Goal: Transaction & Acquisition: Purchase product/service

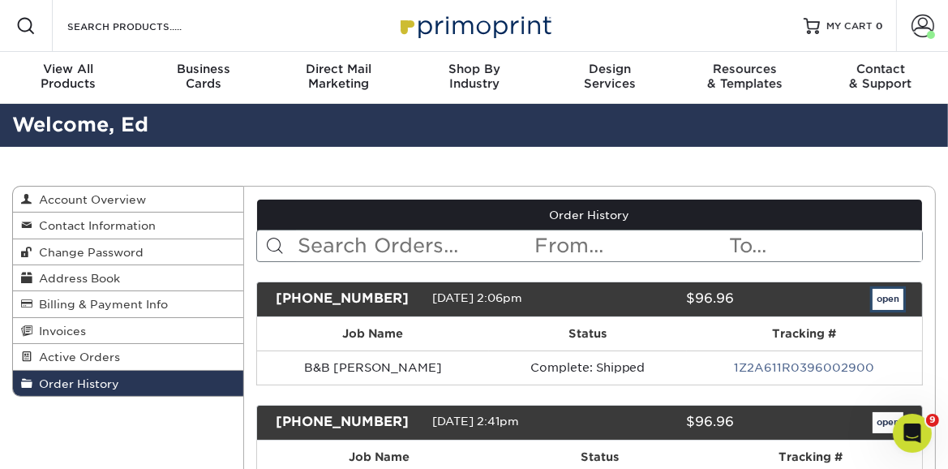
click at [891, 302] on link "open" at bounding box center [887, 299] width 31 height 21
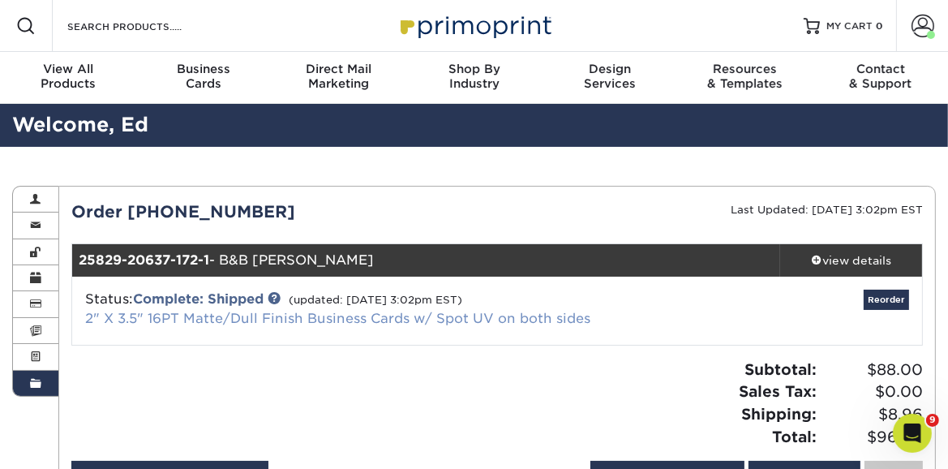
click at [454, 324] on link "2" X 3.5" 16PT Matte/Dull Finish Business Cards w/ Spot UV on both sides" at bounding box center [337, 318] width 505 height 15
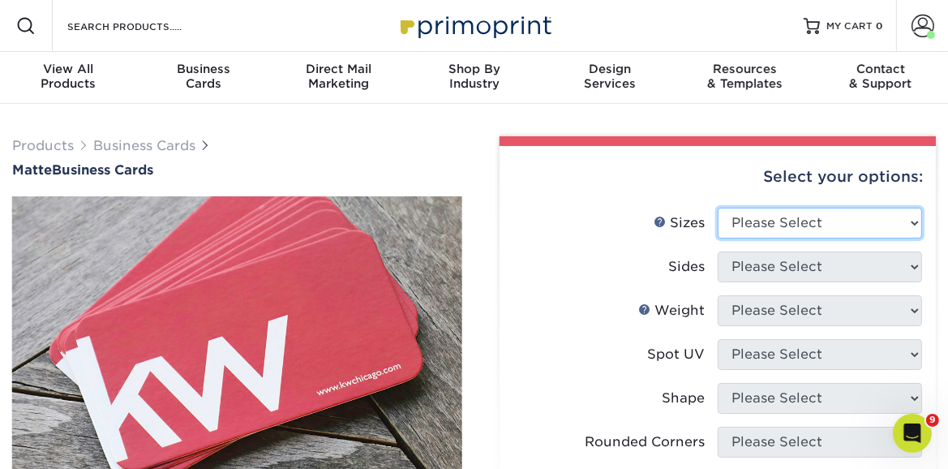
select select "2.00x3.50"
click option "2" x 3.5" - Standard" at bounding box center [0, 0] width 0 height 0
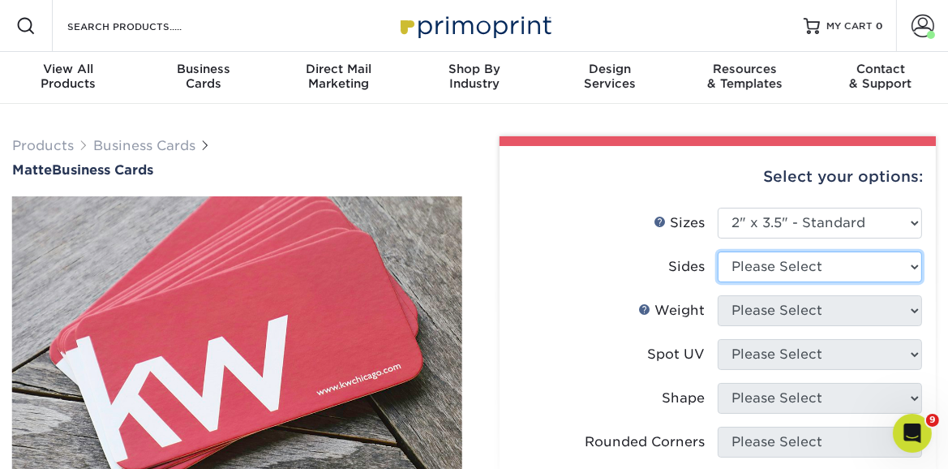
select select "13abbda7-1d64-4f25-8bb2-c179b224825d"
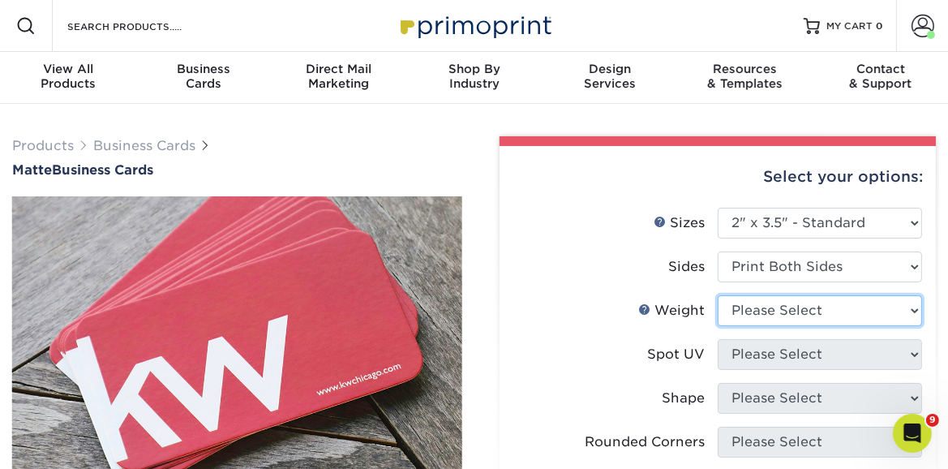
select select "16PT"
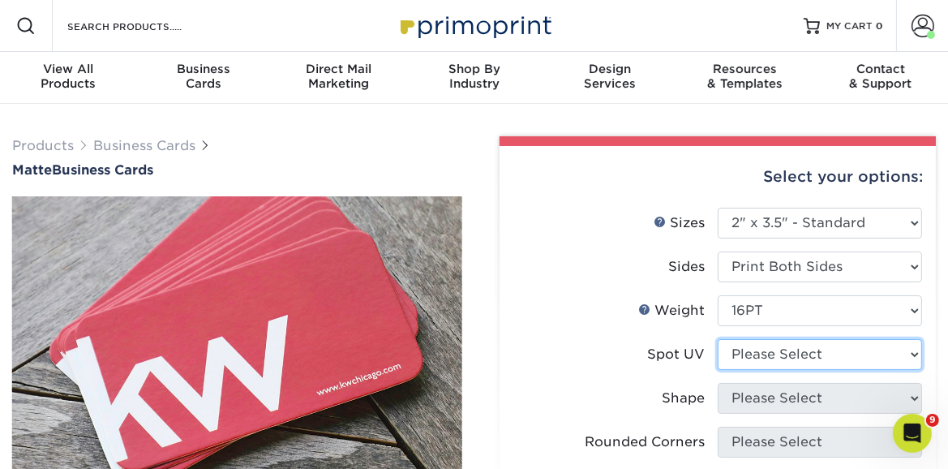
select select "0"
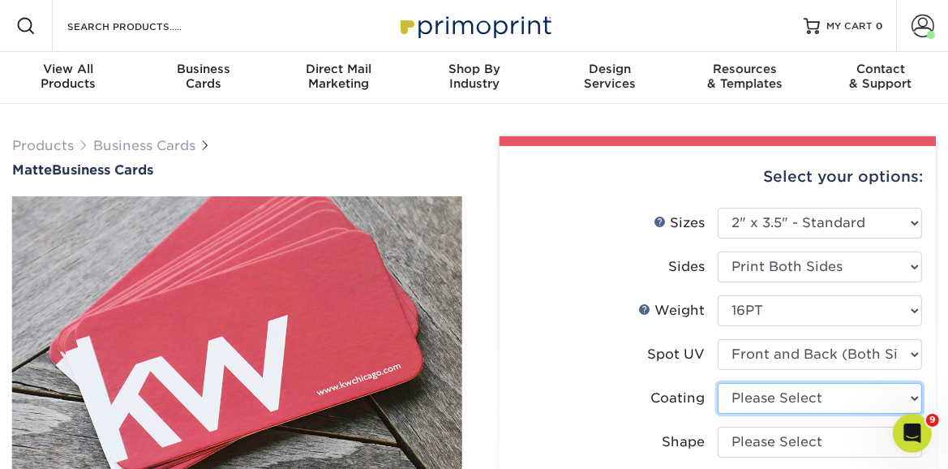
select select "121bb7b5-3b4d-429f-bd8d-bbf80e953313"
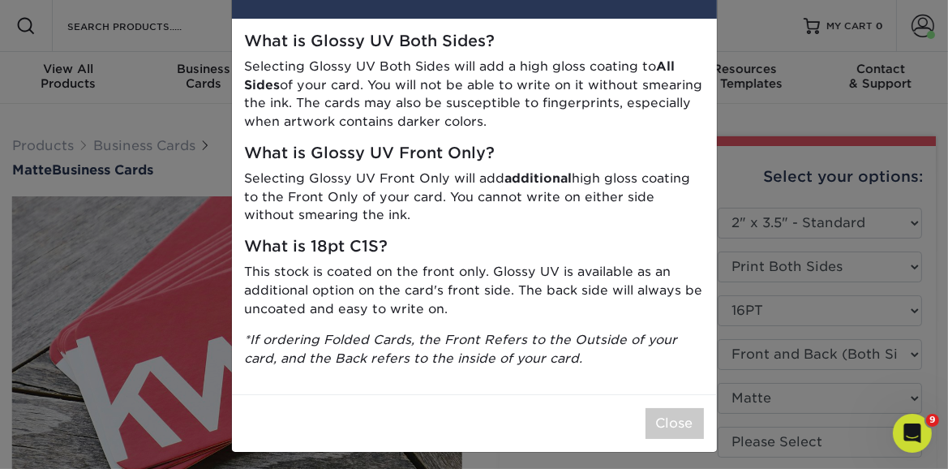
scroll to position [61, 0]
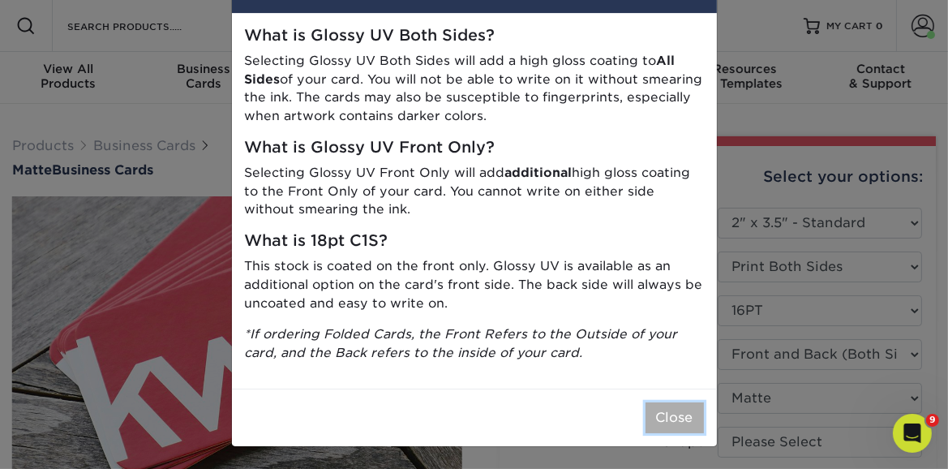
click at [685, 420] on button "Close" at bounding box center [674, 417] width 58 height 31
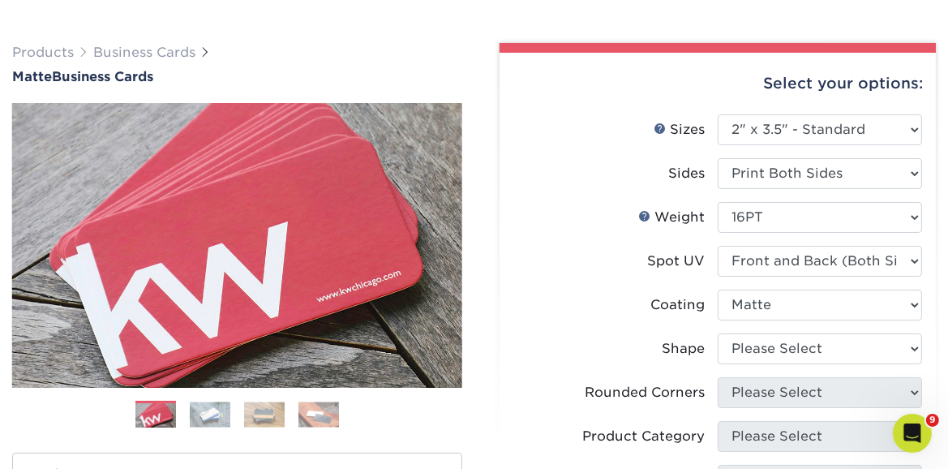
scroll to position [94, 0]
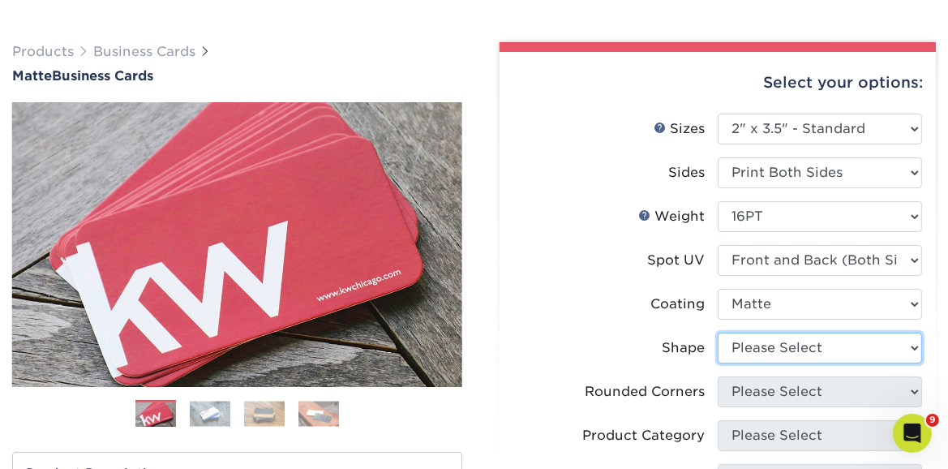
select select "standard"
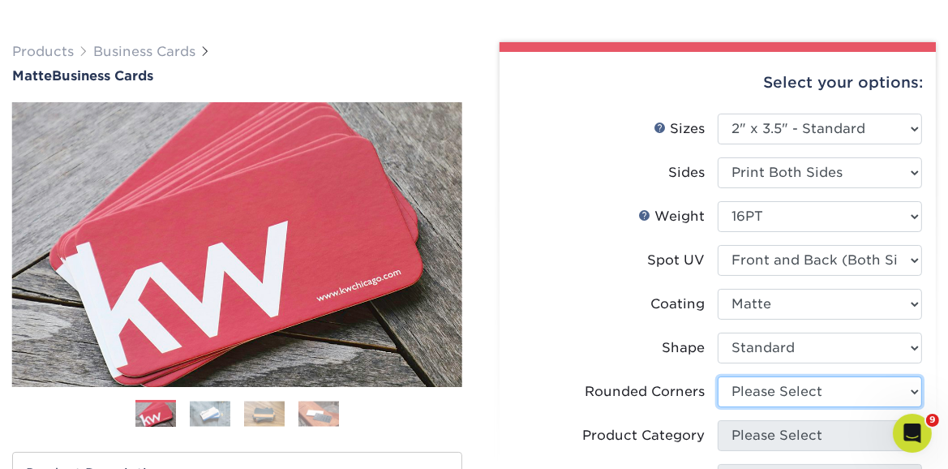
select select "0"
click option "No" at bounding box center [0, 0] width 0 height 0
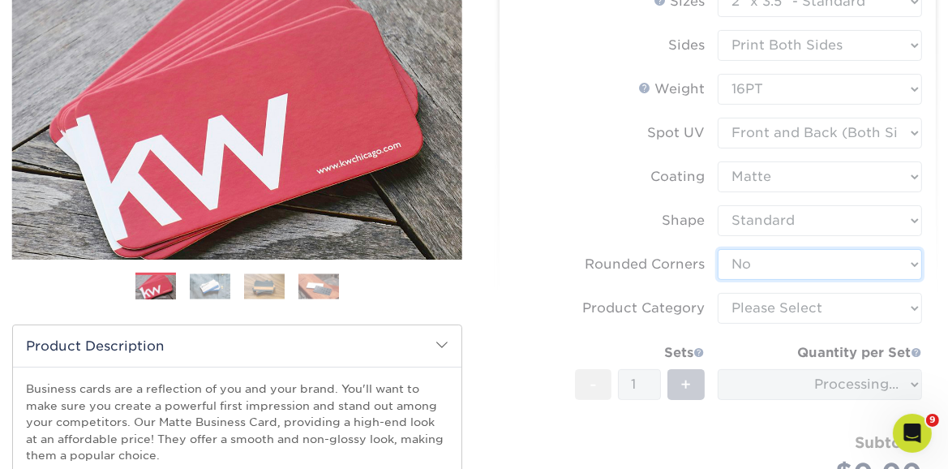
scroll to position [228, 0]
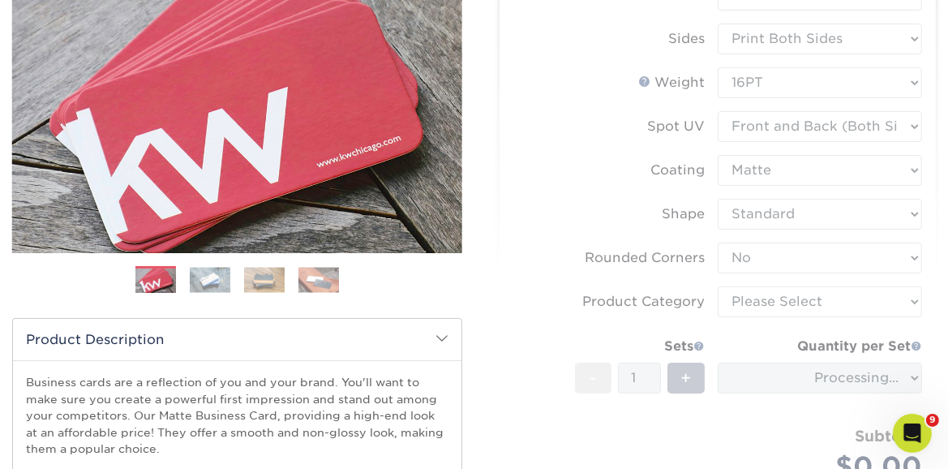
click at [807, 299] on form "Sizes Help Sizes Please Select 1.5" x 3.5" - Mini 1.75" x 3.5" - Mini 2" x 2" -…" at bounding box center [717, 249] width 411 height 539
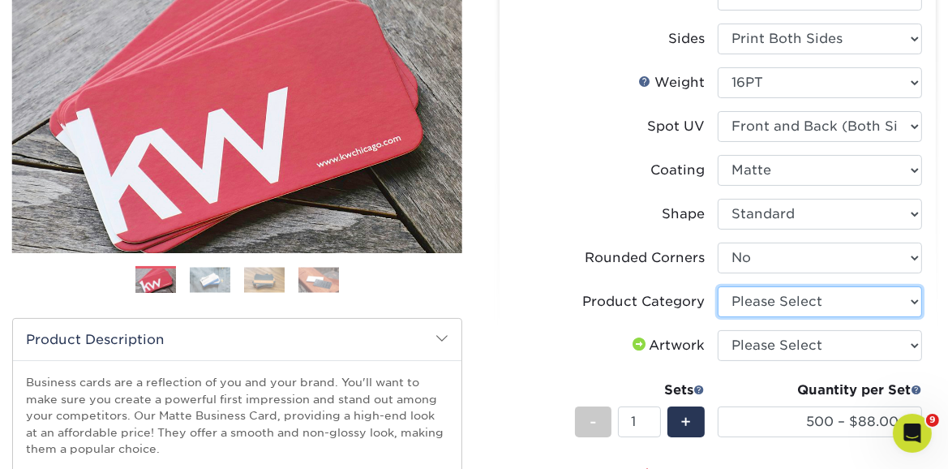
select select "3b5148f1-0588-4f88-a218-97bcfdce65c1"
click option "Business Cards" at bounding box center [0, 0] width 0 height 0
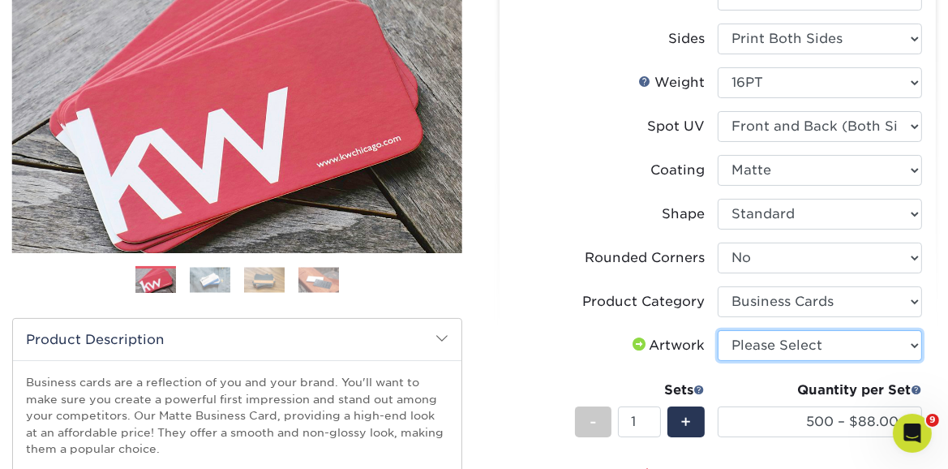
select select "upload"
click option "I will upload files" at bounding box center [0, 0] width 0 height 0
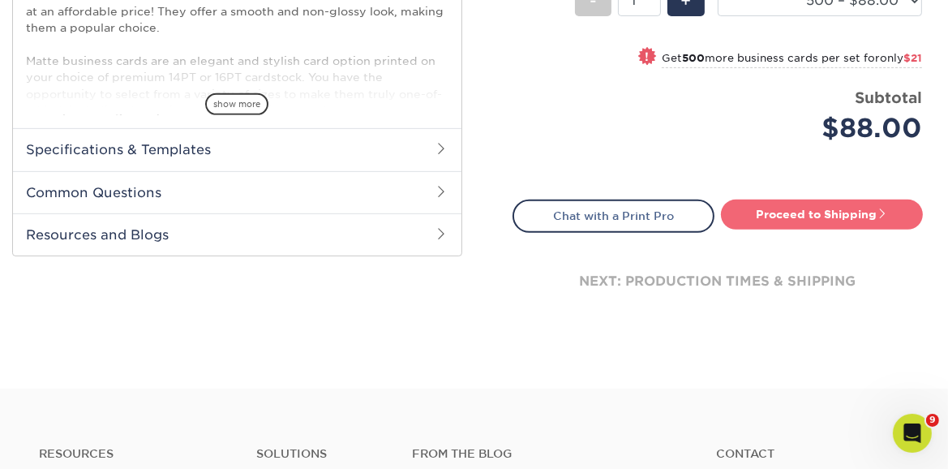
scroll to position [650, 0]
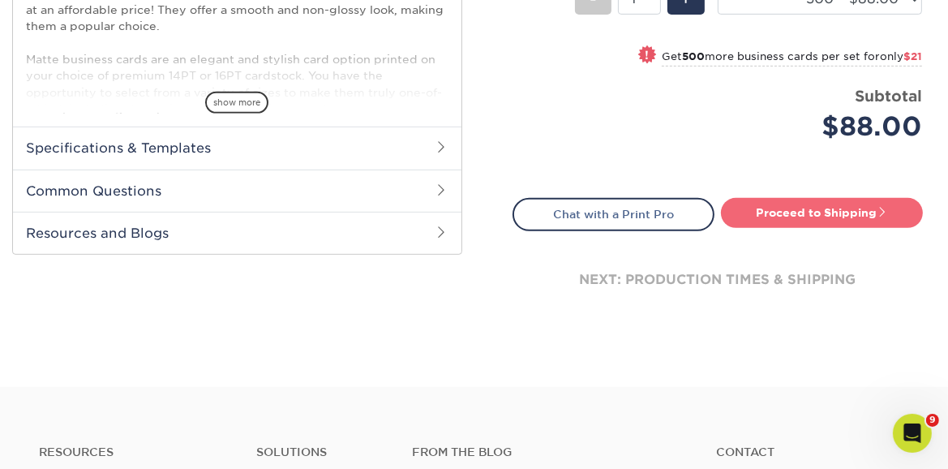
click at [833, 214] on link "Proceed to Shipping" at bounding box center [822, 212] width 202 height 29
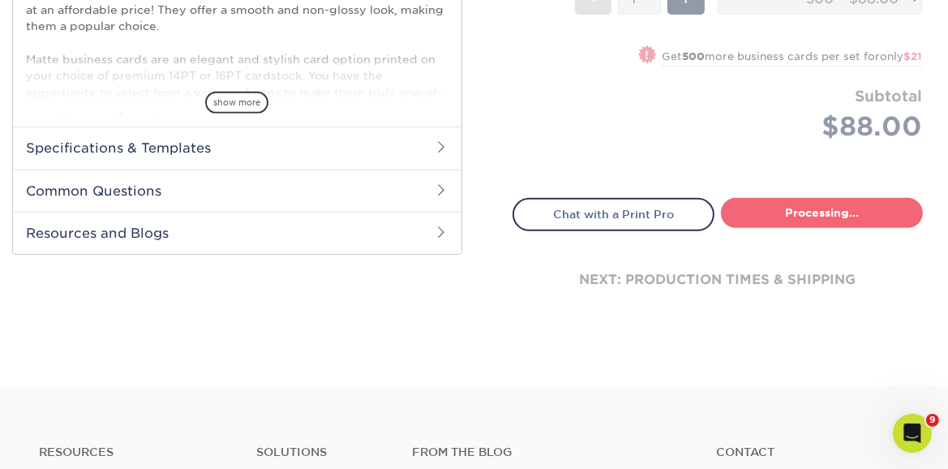
type input "Set 1"
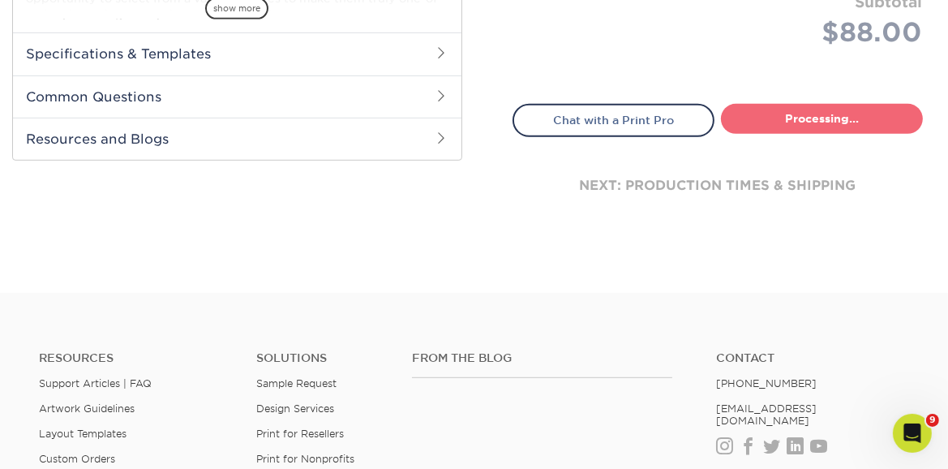
select select "84b0d15f-6b65-4aa4-bc5a-4a65d7730aad"
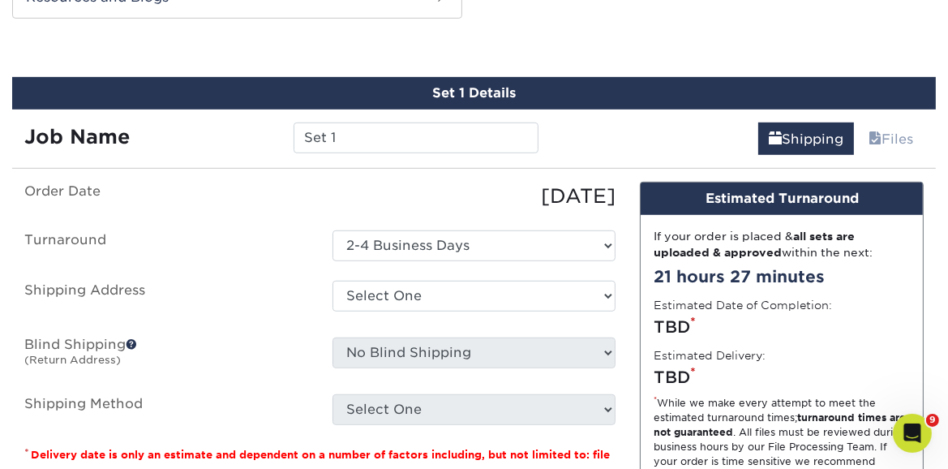
scroll to position [890, 0]
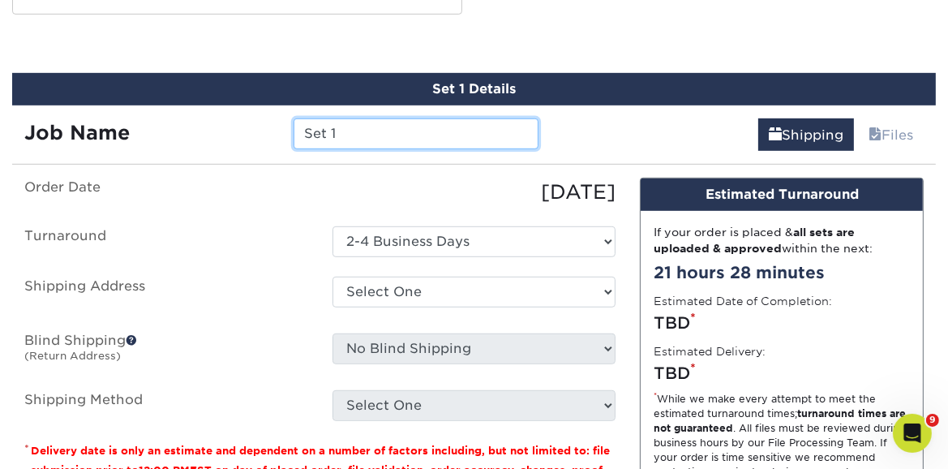
click at [357, 130] on input "Set 1" at bounding box center [416, 133] width 245 height 31
type input "B&B - [PERSON_NAME]"
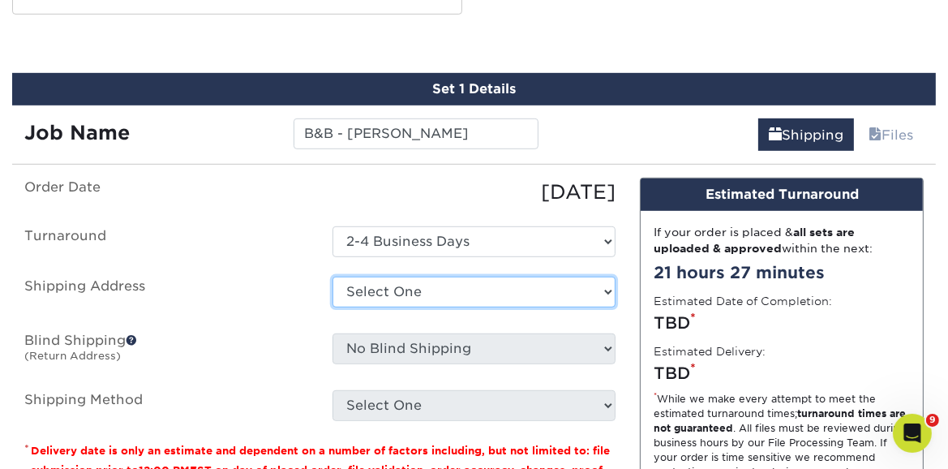
click at [332, 276] on select "Select One AIM - Kristine Haldeman Axis - Bryant Schram BC AXIS - Cambridge Squ…" at bounding box center [474, 291] width 284 height 31
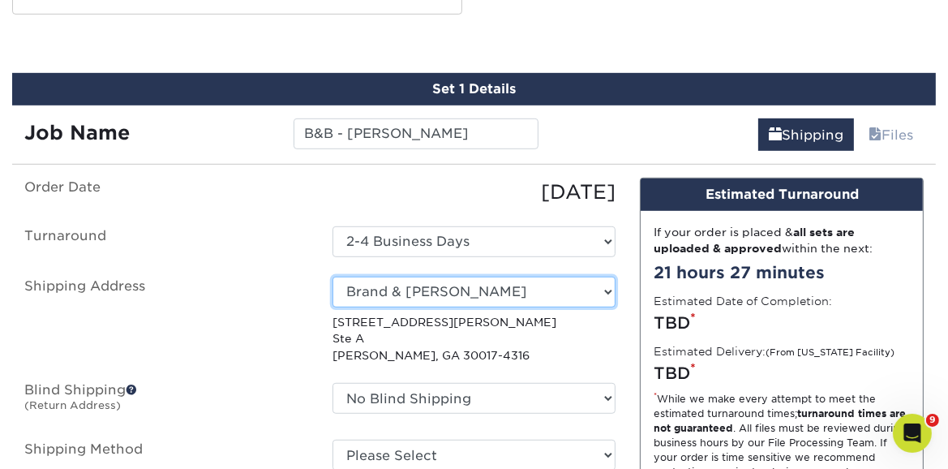
click at [332, 276] on select "Select One AIM - Kristine Haldeman Axis - Bryant Schram BC AXIS - Cambridge Squ…" at bounding box center [474, 291] width 284 height 31
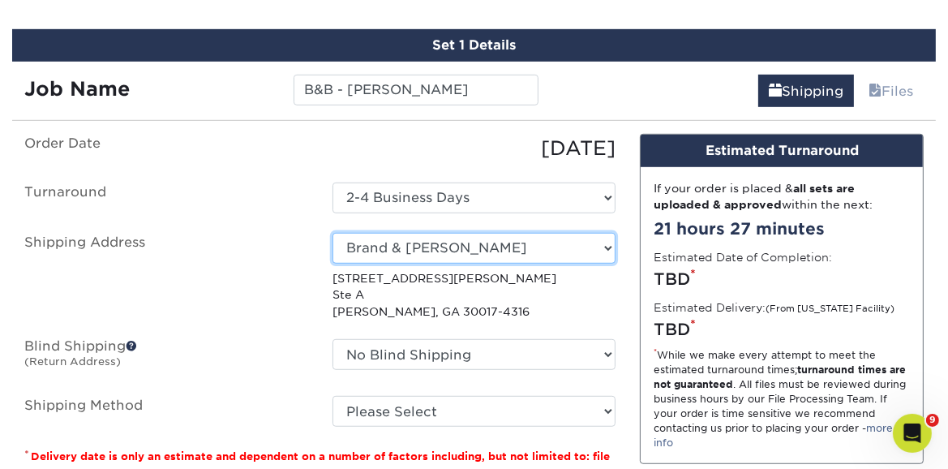
scroll to position [936, 0]
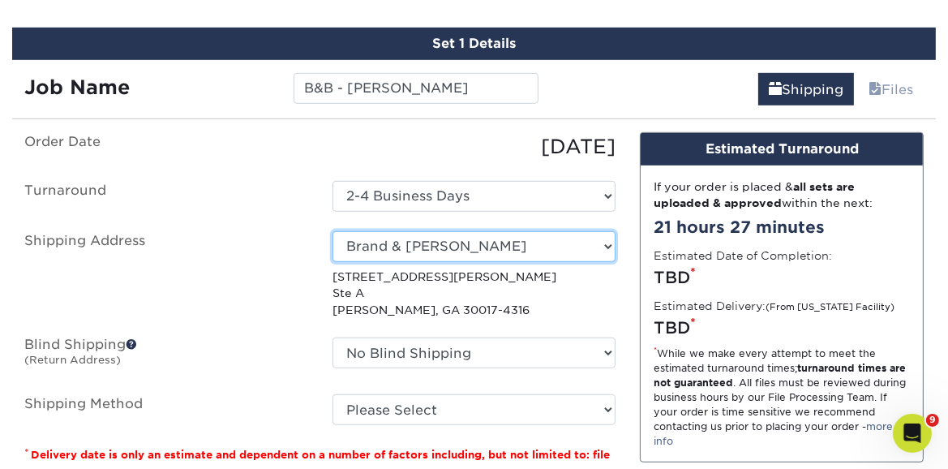
click at [332, 231] on select "Select One AIM - Kristine Haldeman Axis - Bryant Schram BC AXIS - Cambridge Squ…" at bounding box center [474, 246] width 284 height 31
select select "newaddress"
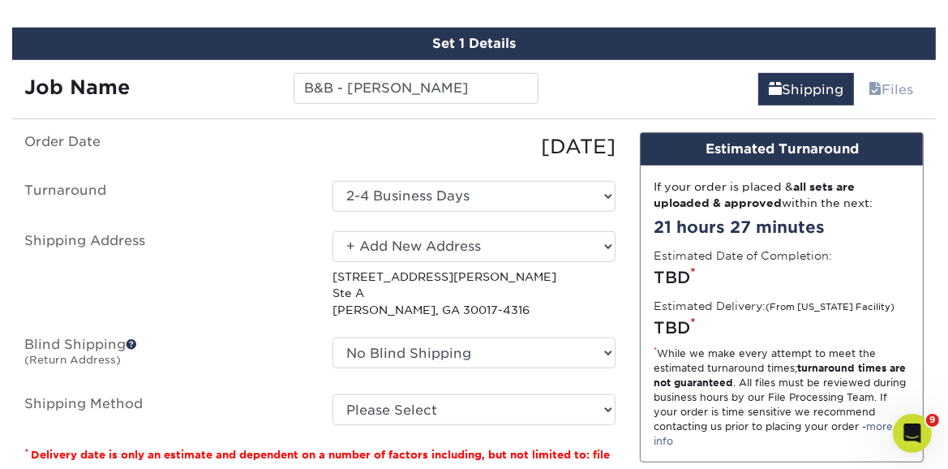
click option "+ Add New Address" at bounding box center [0, 0] width 0 height 0
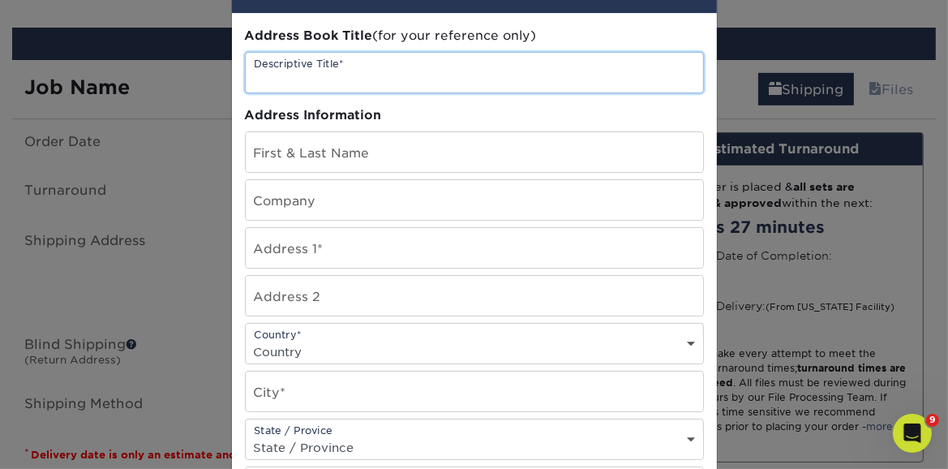
click at [328, 92] on input "text" at bounding box center [474, 73] width 457 height 40
type input "Brand & Britt + Loganvile"
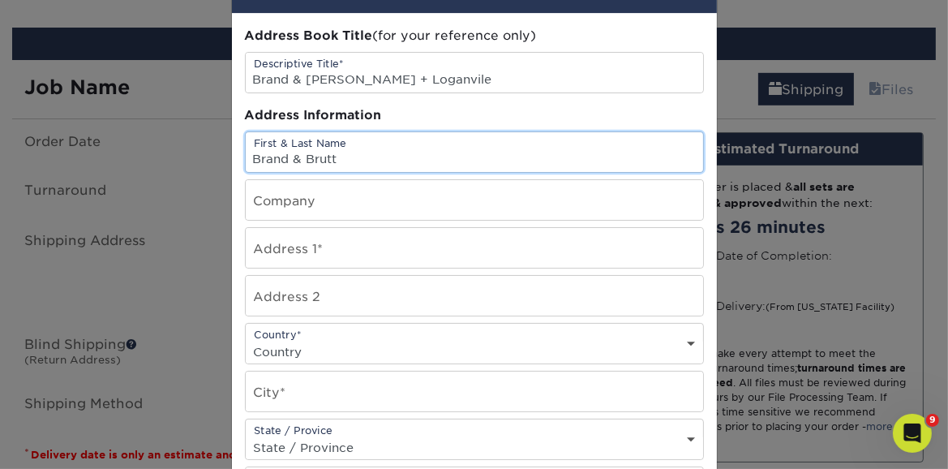
click at [335, 172] on input "Brand & Brutt" at bounding box center [474, 152] width 457 height 40
click at [325, 172] on input "Brand & Brutt" at bounding box center [474, 152] width 457 height 40
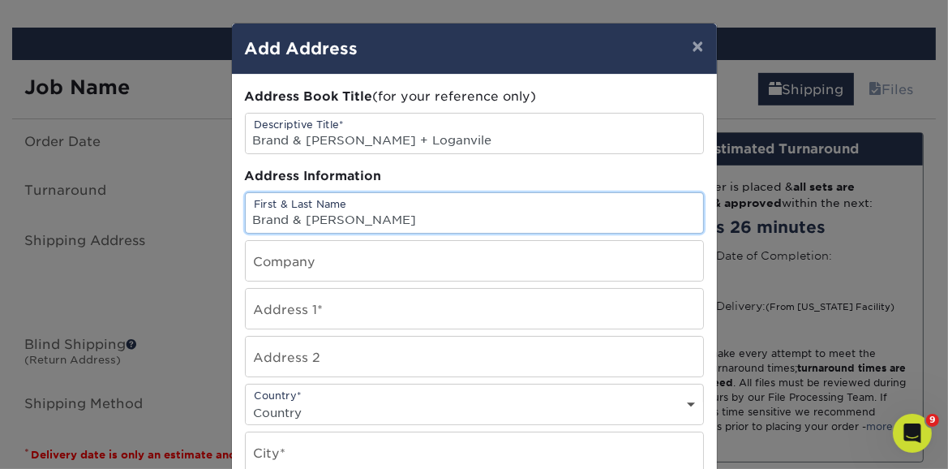
click at [347, 228] on input "Brand & Britt" at bounding box center [474, 213] width 457 height 40
type input "Brand & [PERSON_NAME] Insurance"
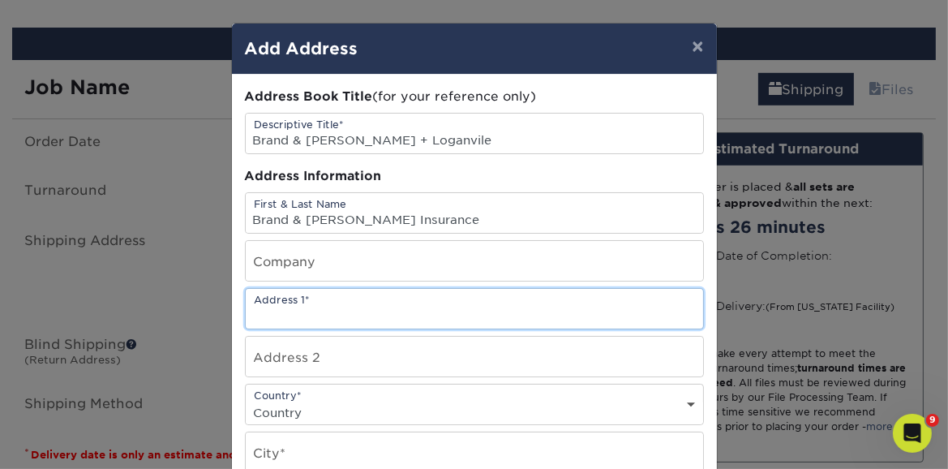
click at [409, 315] on input "text" at bounding box center [474, 309] width 457 height 40
type input "3025 US-78"
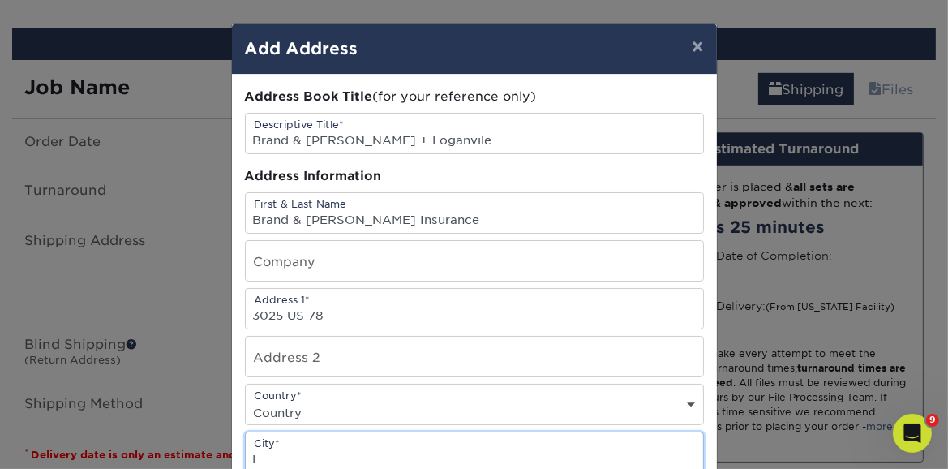
scroll to position [4, 0]
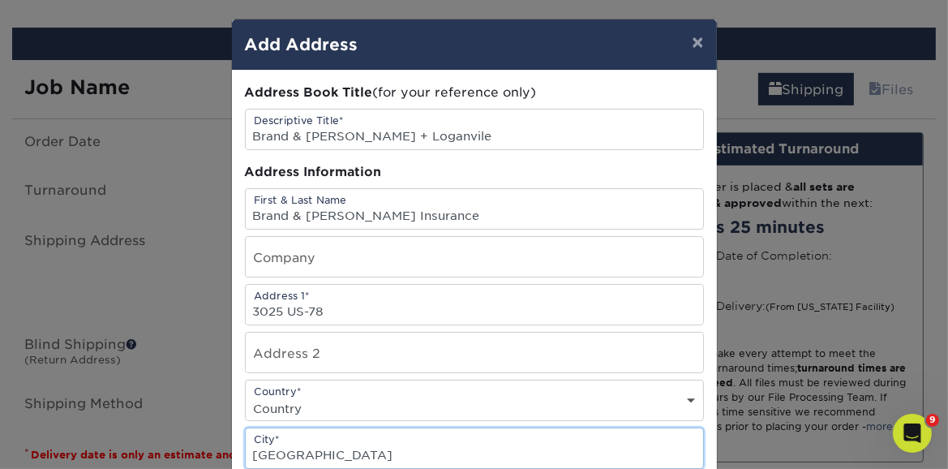
type input "Loganville"
click at [246, 396] on select "Country United States Canada ----------------------------- Afghanistan Albania …" at bounding box center [474, 408] width 457 height 24
select select "US"
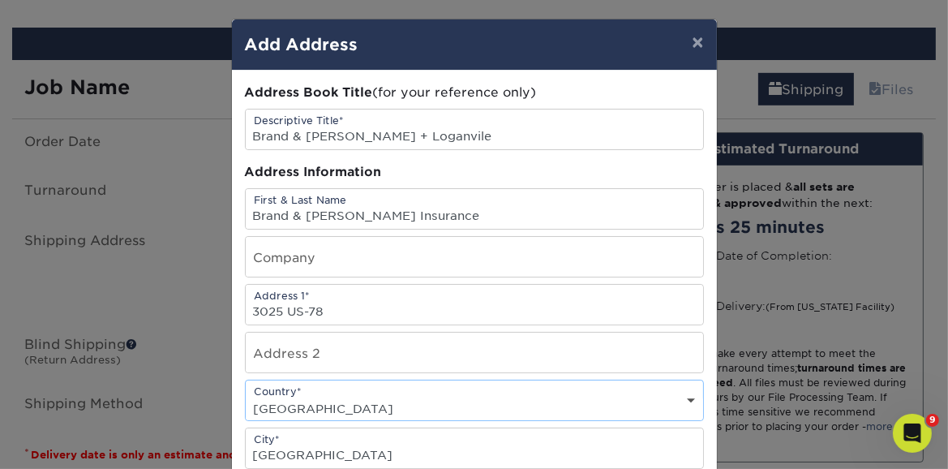
click option "United States" at bounding box center [0, 0] width 0 height 0
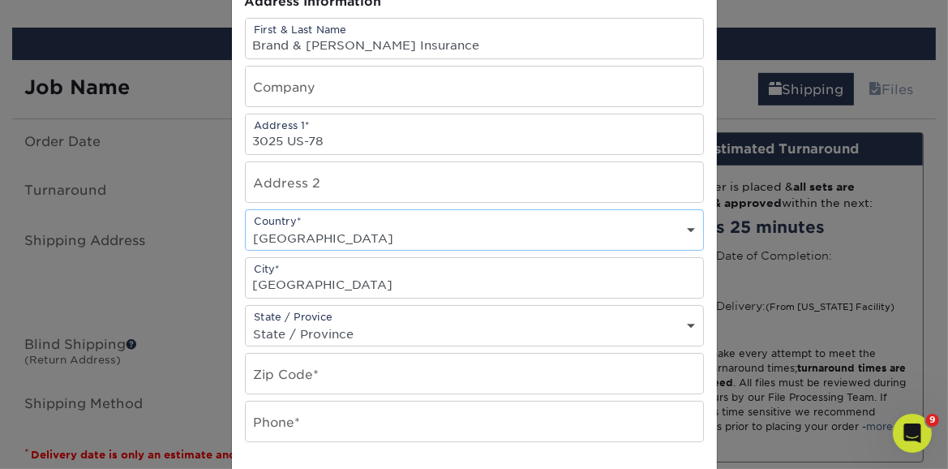
scroll to position [176, 0]
click at [246, 320] on select "State / Province Alabama Alaska Arizona Arkansas California Colorado Connecticu…" at bounding box center [474, 332] width 457 height 24
select select "GA"
click option "Georgia" at bounding box center [0, 0] width 0 height 0
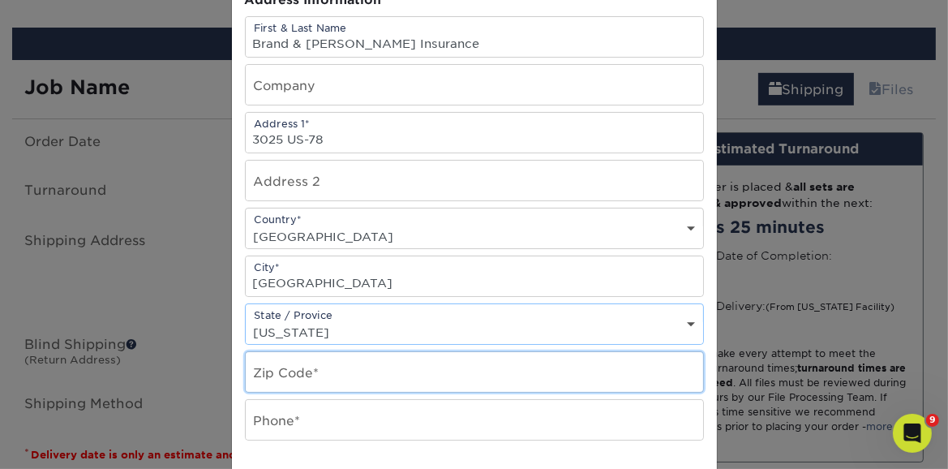
click at [302, 375] on input "text" at bounding box center [474, 372] width 457 height 40
click at [483, 383] on input "30052" at bounding box center [474, 372] width 457 height 40
type input "30052"
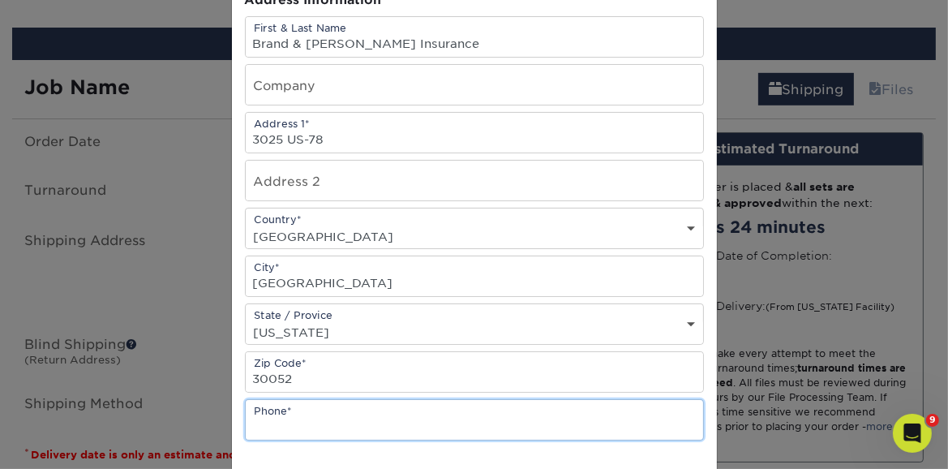
scroll to position [174, 0]
click at [455, 425] on input "text" at bounding box center [474, 422] width 457 height 40
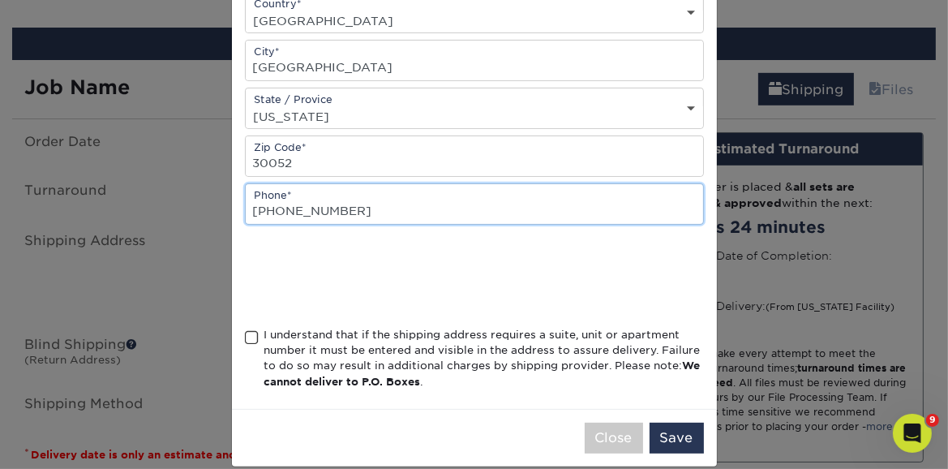
scroll to position [392, 0]
type input "770-963-6427"
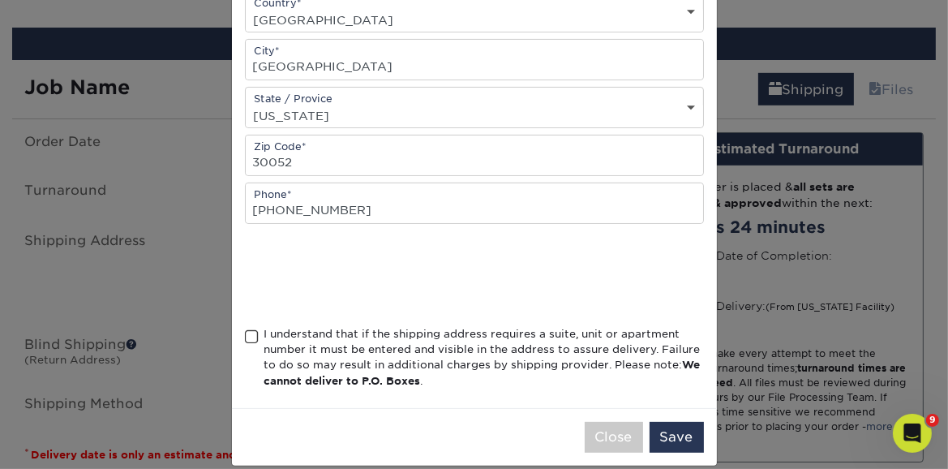
click at [250, 343] on span at bounding box center [252, 336] width 14 height 15
click at [0, 0] on input "I understand that if the shipping address requires a suite, unit or apartment n…" at bounding box center [0, 0] width 0 height 0
click at [670, 448] on button "Save" at bounding box center [676, 437] width 54 height 31
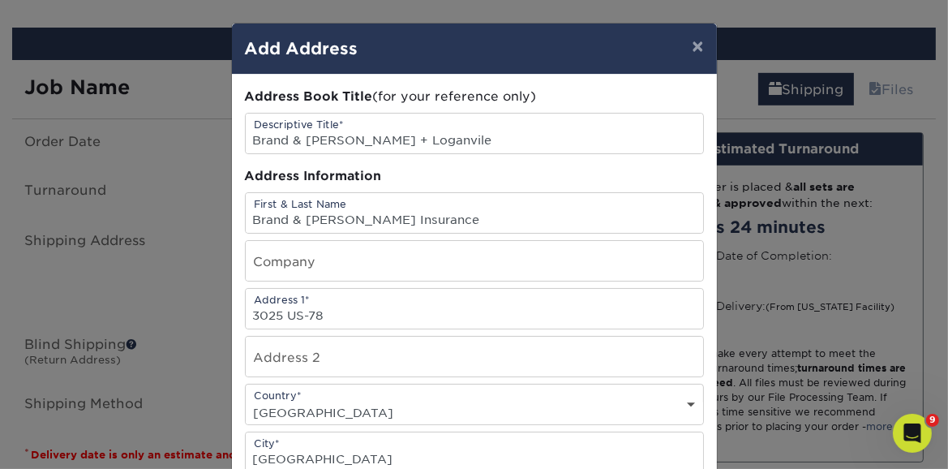
scroll to position [0, 0]
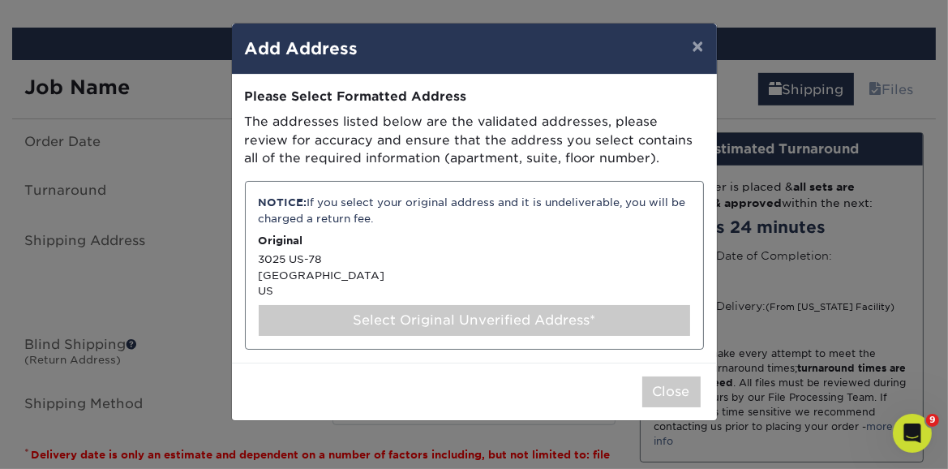
click at [334, 276] on div "NOTICE: If you select your original address and it is undeliverable, you will b…" at bounding box center [474, 265] width 459 height 169
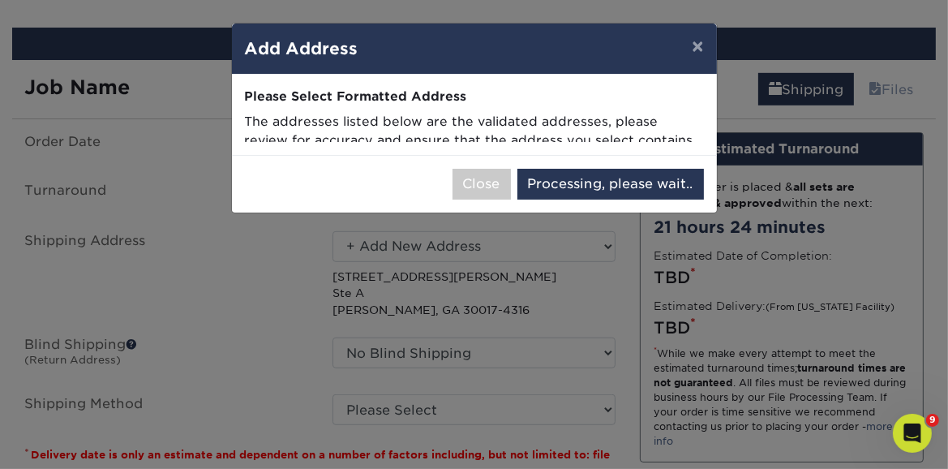
select select "285833"
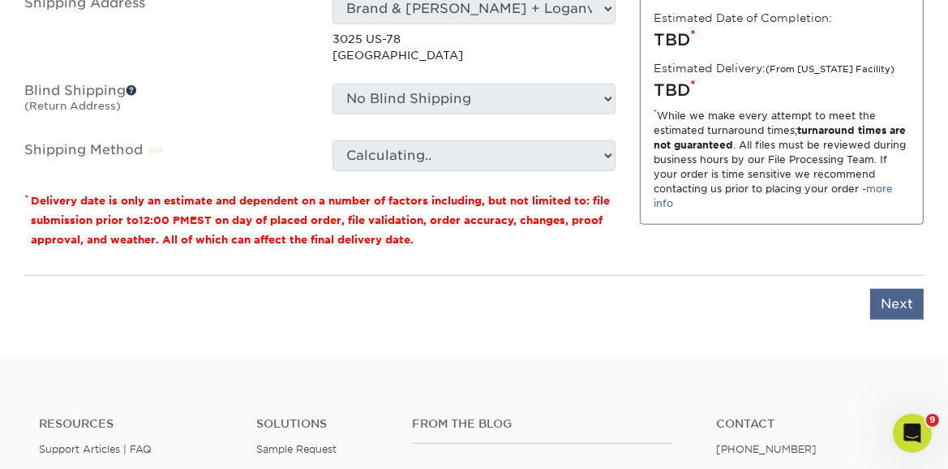
scroll to position [1174, 0]
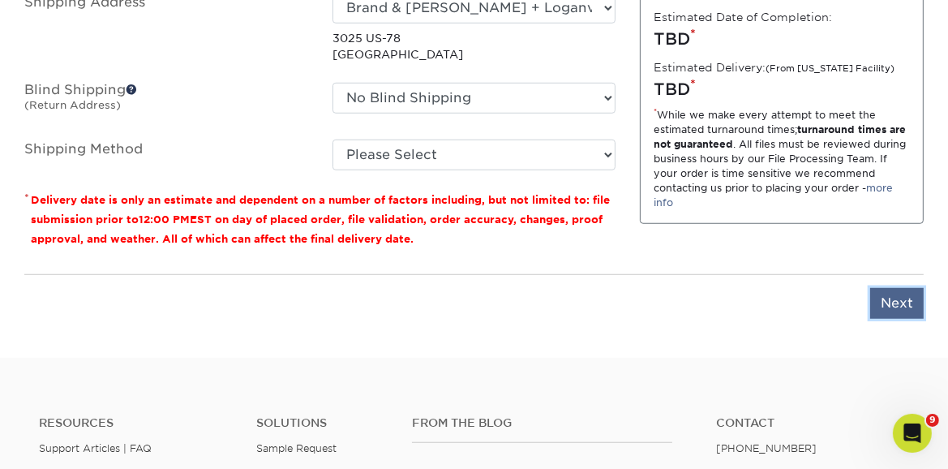
click at [893, 298] on input "Next" at bounding box center [897, 303] width 54 height 31
type input "Next"
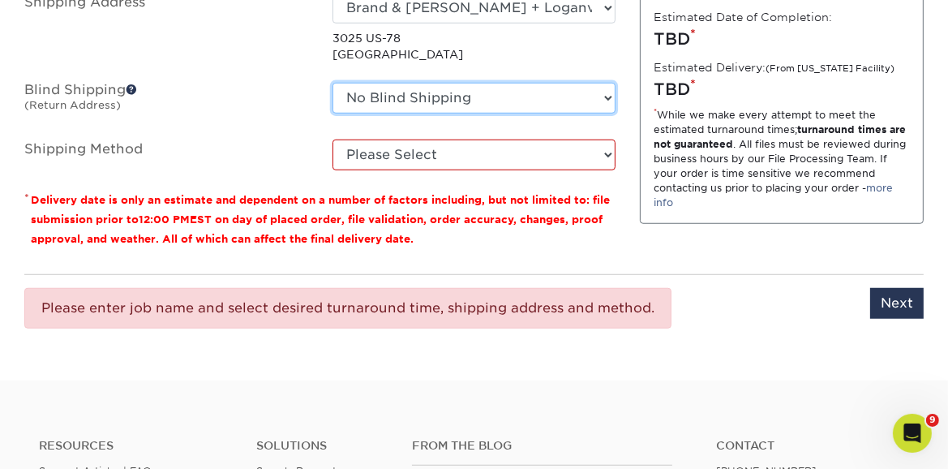
click at [332, 83] on select "No Blind Shipping AIM - Kristine Haldeman Axis - Bryant Schram BC AXIS - Cambri…" at bounding box center [474, 98] width 284 height 31
select select "955"
click option "Credit Card" at bounding box center [0, 0] width 0 height 0
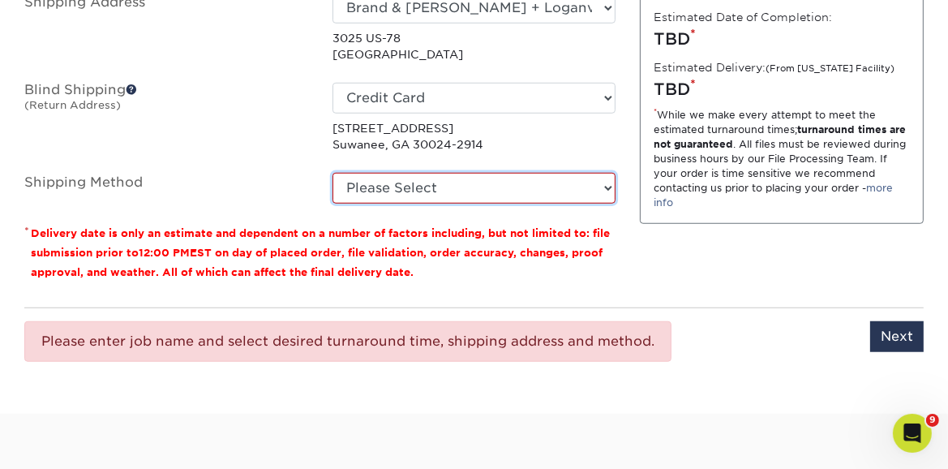
select select "03"
click option "Ground Shipping (+$8.96)" at bounding box center [0, 0] width 0 height 0
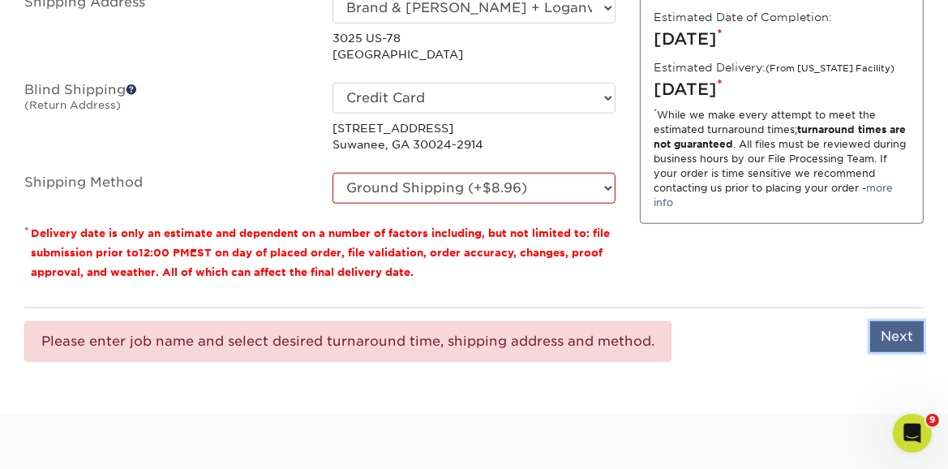
click at [886, 327] on input "Next" at bounding box center [897, 336] width 54 height 31
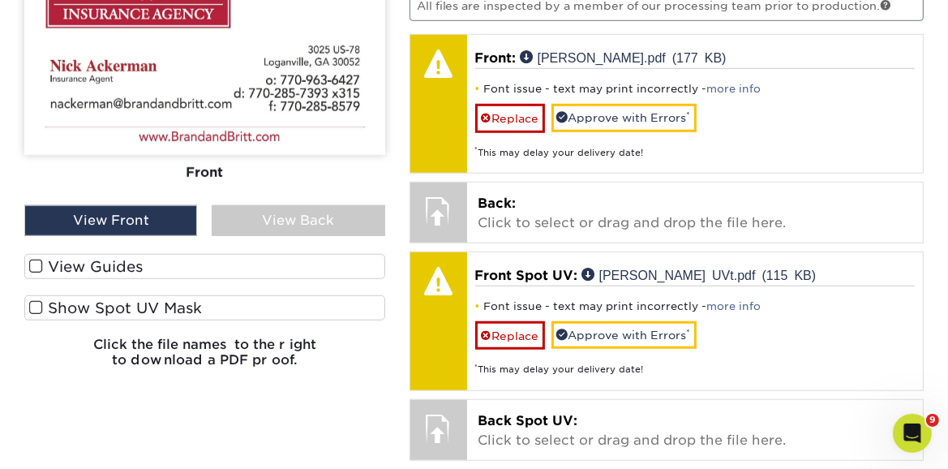
scroll to position [1132, 0]
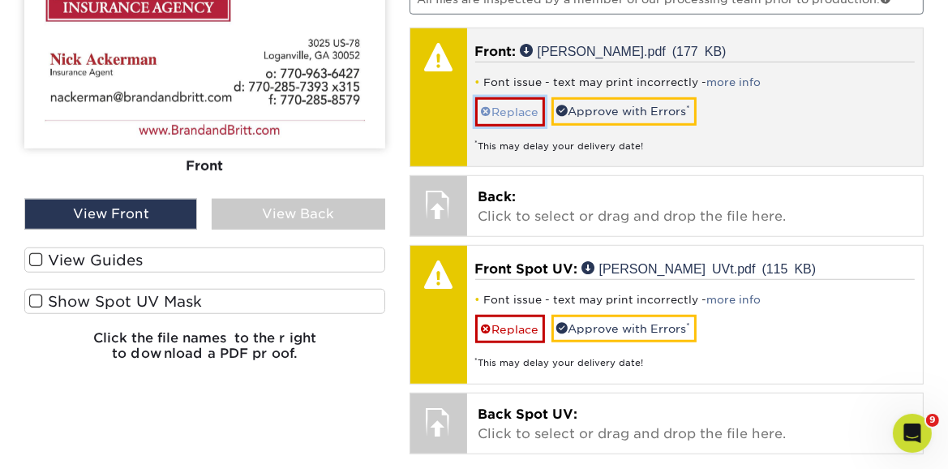
click at [521, 121] on link "Replace" at bounding box center [510, 111] width 70 height 28
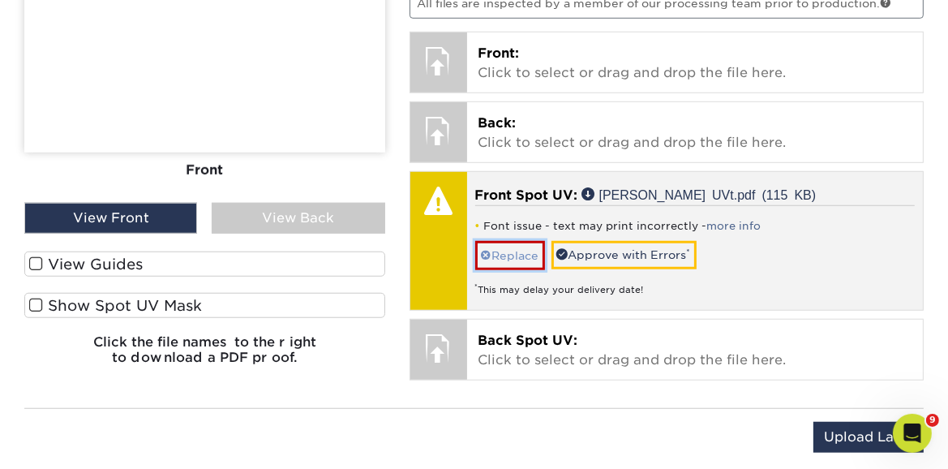
click at [525, 246] on link "Replace" at bounding box center [510, 255] width 70 height 28
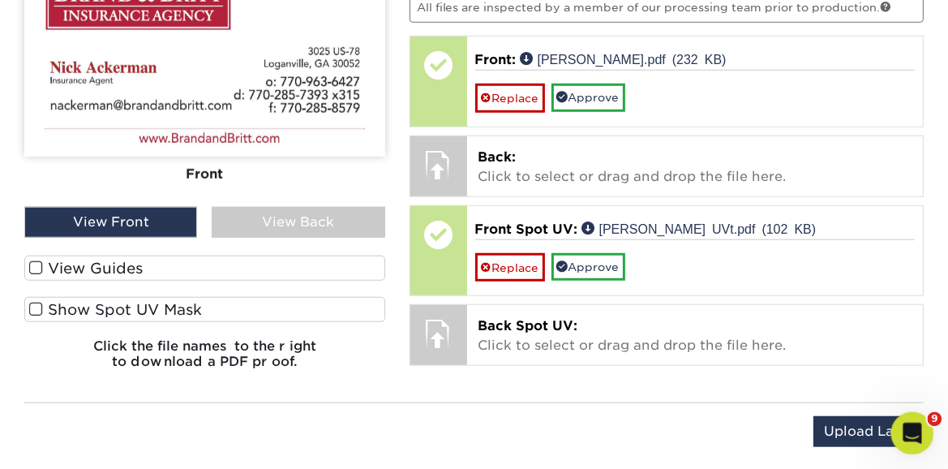
click at [35, 306] on span at bounding box center [36, 309] width 14 height 15
click at [0, 0] on input "Show Spot UV Mask" at bounding box center [0, 0] width 0 height 0
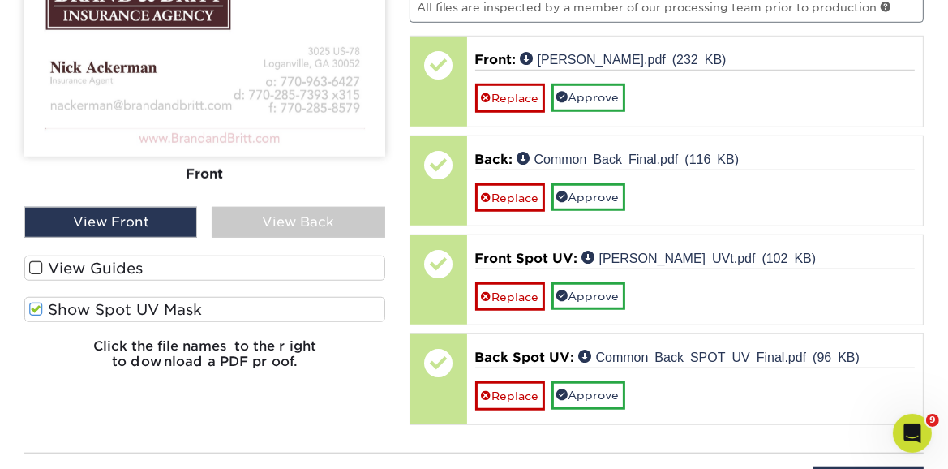
click at [36, 266] on span at bounding box center [36, 267] width 14 height 15
click at [0, 0] on input "View Guides" at bounding box center [0, 0] width 0 height 0
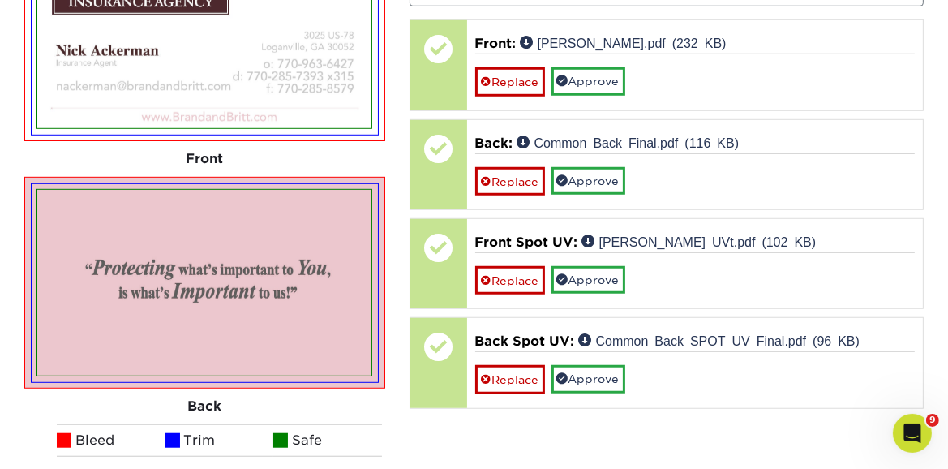
scroll to position [1117, 0]
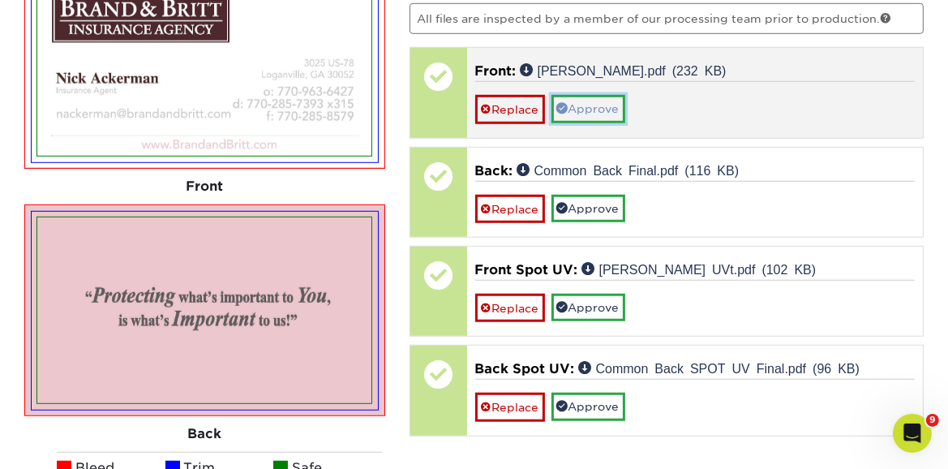
click at [602, 107] on link "Approve" at bounding box center [588, 109] width 74 height 28
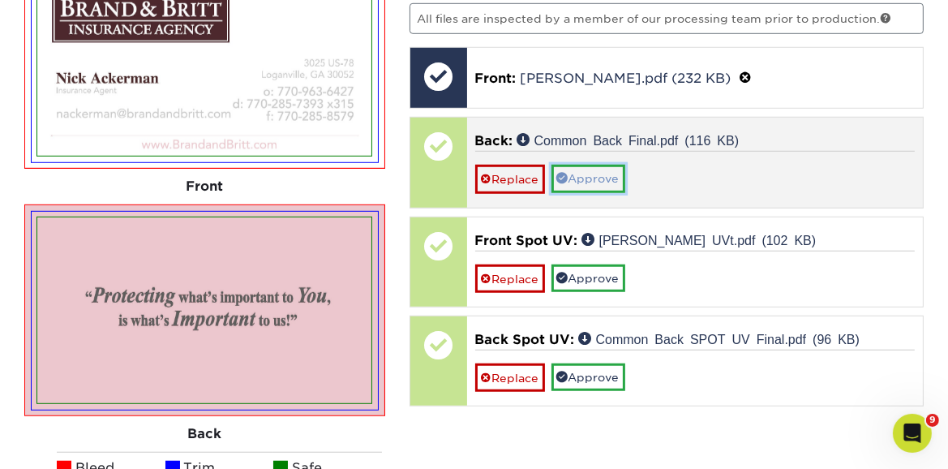
click at [597, 169] on link "Approve" at bounding box center [588, 179] width 74 height 28
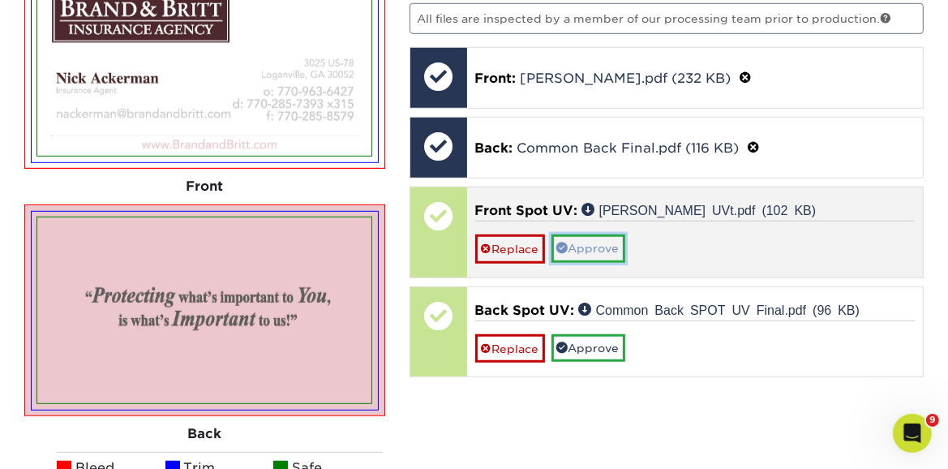
click at [599, 242] on link "Approve" at bounding box center [588, 248] width 74 height 28
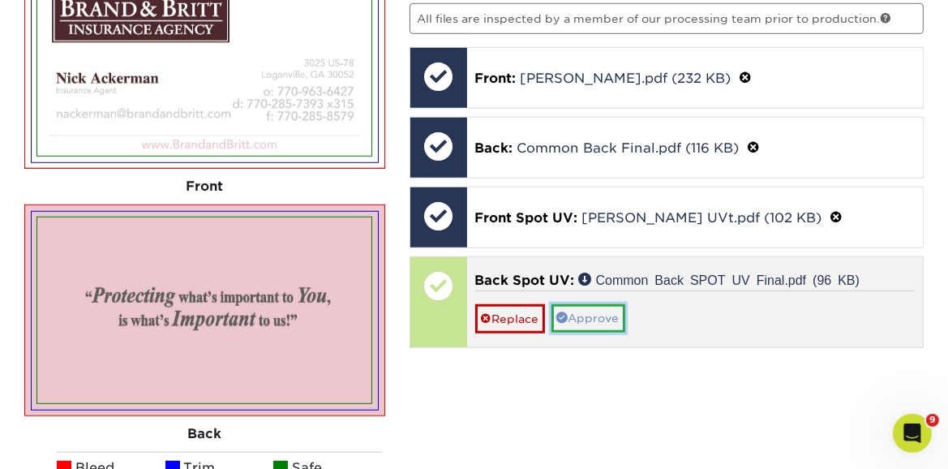
click at [602, 311] on link "Approve" at bounding box center [588, 318] width 74 height 28
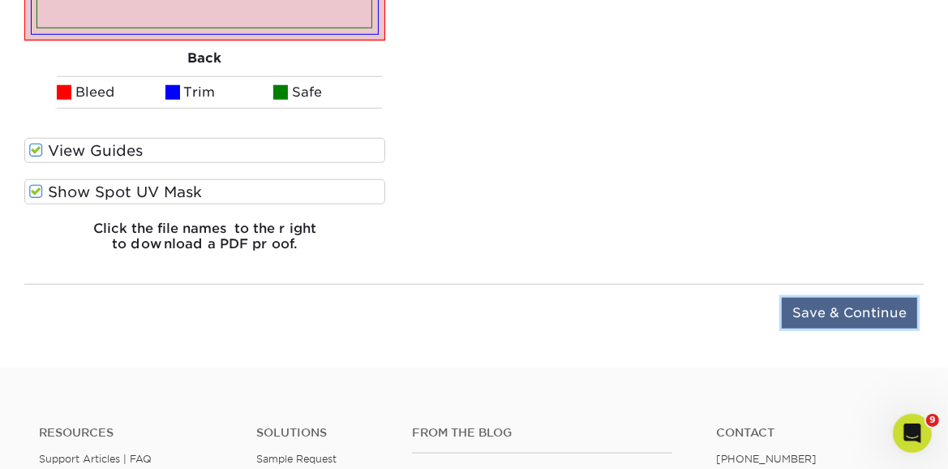
click at [846, 310] on input "Save & Continue" at bounding box center [849, 313] width 135 height 31
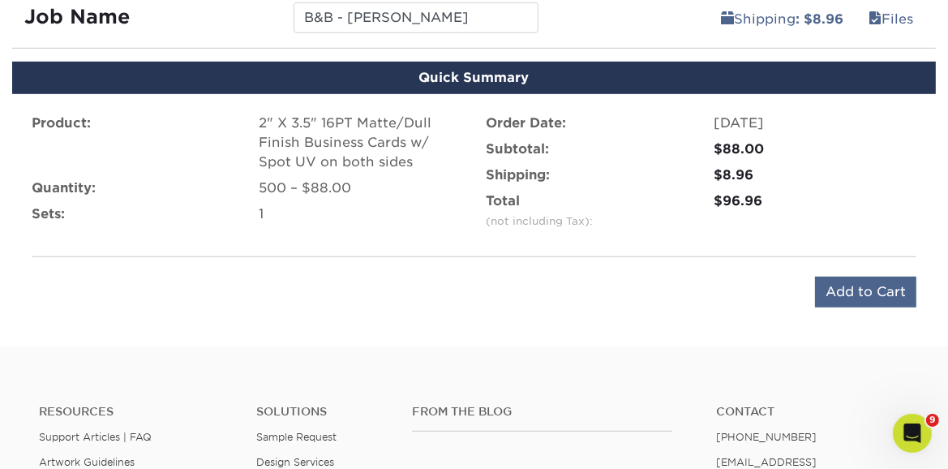
scroll to position [1006, 0]
click at [858, 294] on input "Add to Cart" at bounding box center [865, 291] width 101 height 31
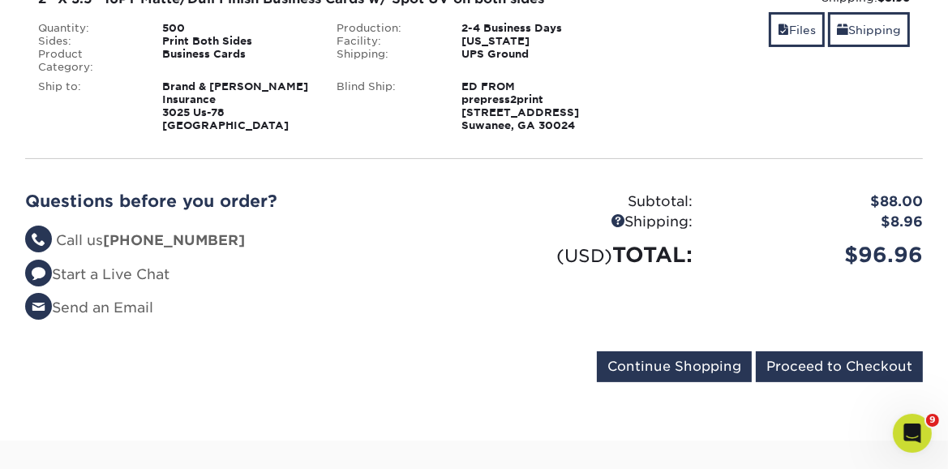
scroll to position [324, 0]
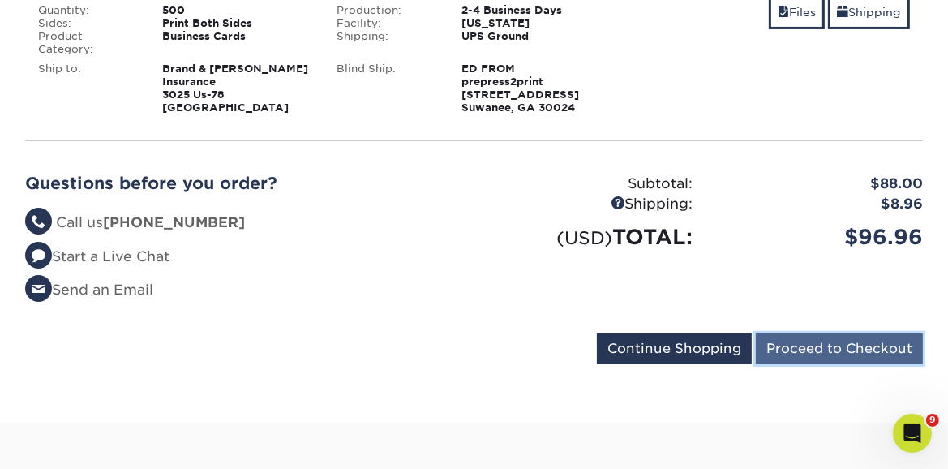
click at [799, 349] on input "Proceed to Checkout" at bounding box center [839, 348] width 167 height 31
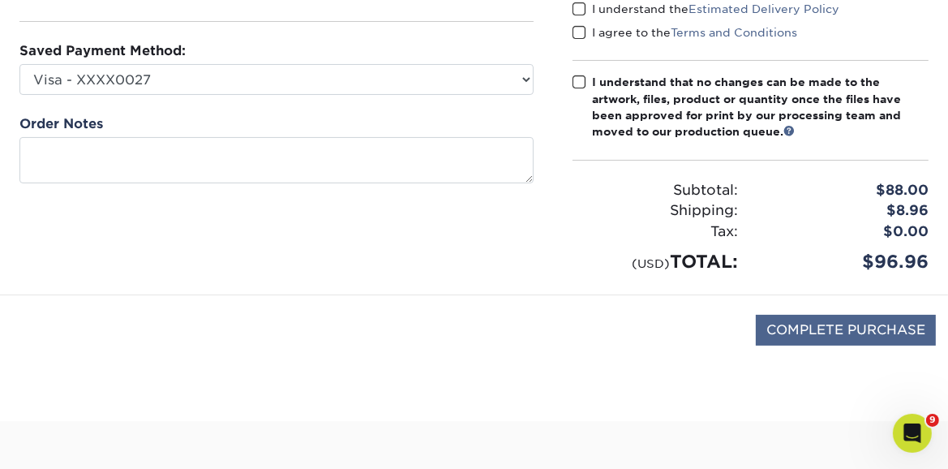
scroll to position [246, 0]
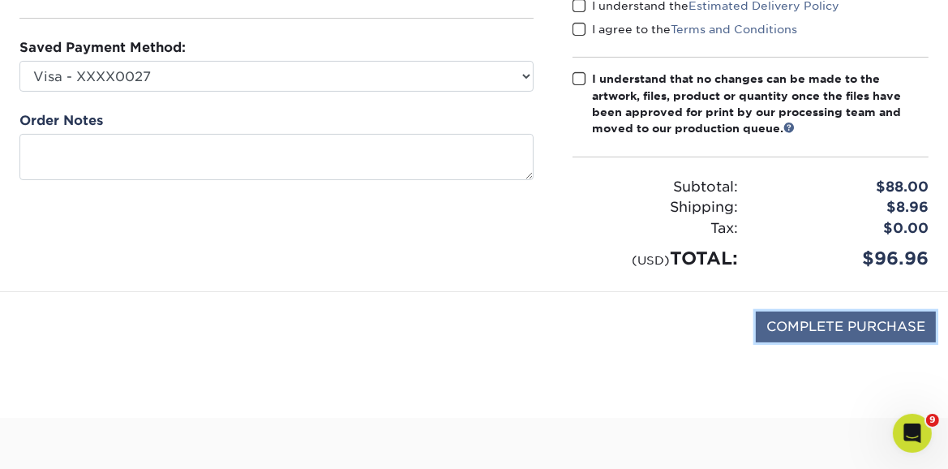
click at [872, 323] on input "COMPLETE PURCHASE" at bounding box center [846, 326] width 180 height 31
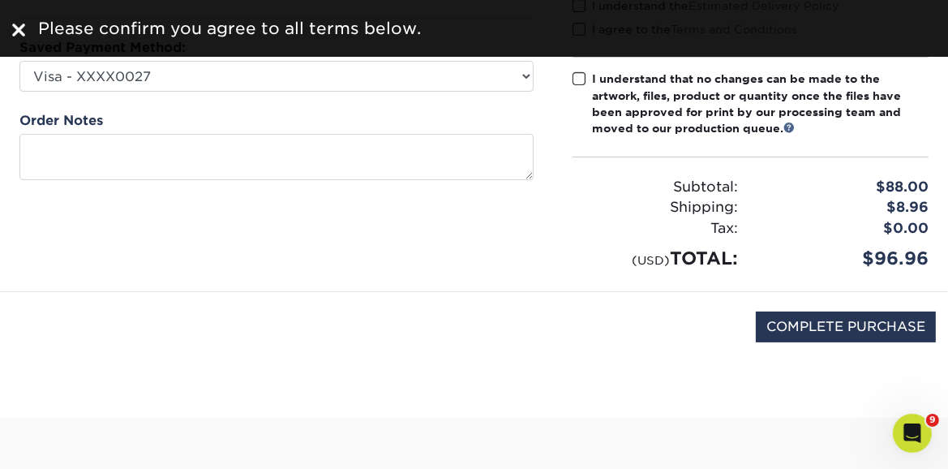
click at [577, 75] on span at bounding box center [579, 78] width 14 height 15
click at [0, 0] on input "I understand that no changes can be made to the artwork, files, product or quan…" at bounding box center [0, 0] width 0 height 0
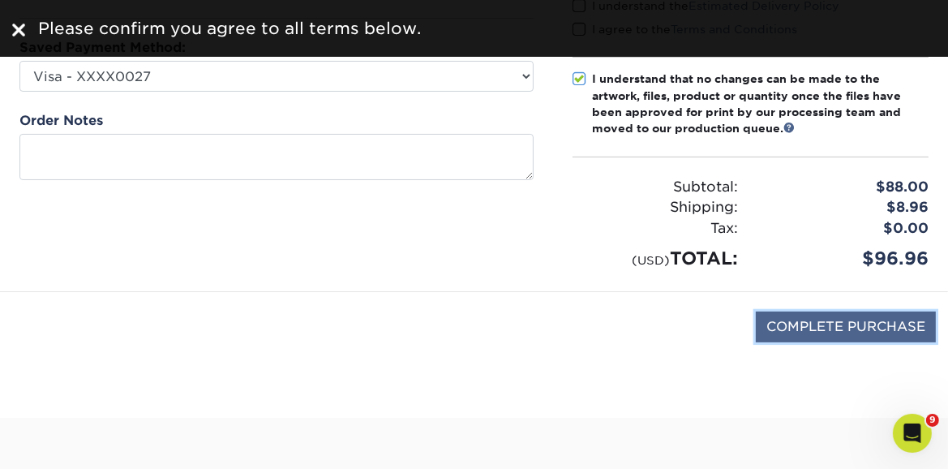
click at [863, 325] on input "COMPLETE PURCHASE" at bounding box center [846, 326] width 180 height 31
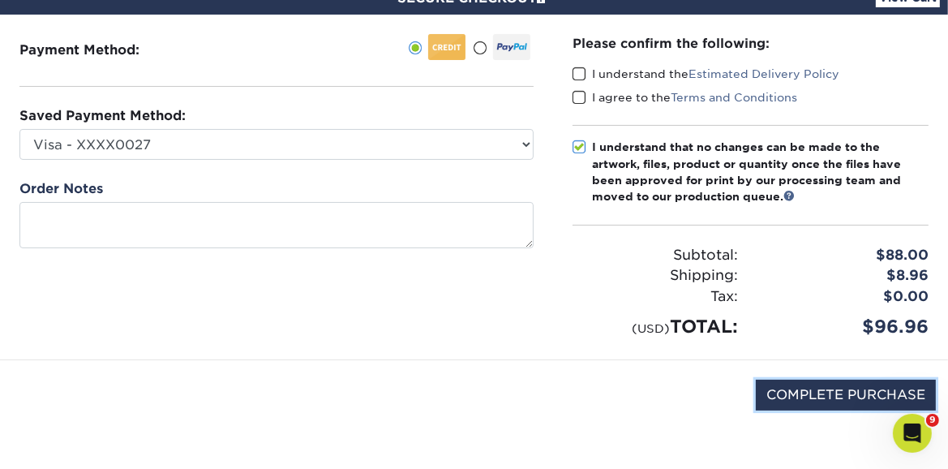
scroll to position [174, 0]
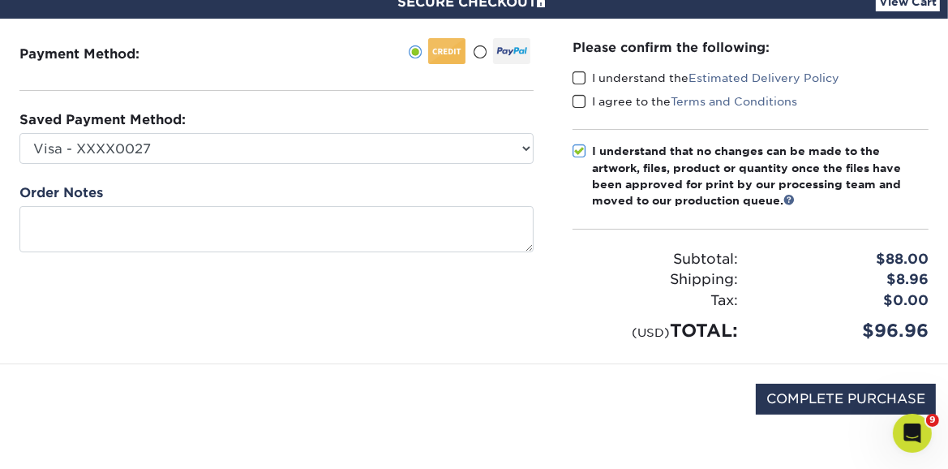
click at [579, 72] on span at bounding box center [579, 78] width 14 height 15
click at [0, 0] on input "I understand the Estimated Delivery Policy" at bounding box center [0, 0] width 0 height 0
click at [578, 103] on span at bounding box center [579, 101] width 14 height 15
click at [0, 0] on input "I agree to the Terms and Conditions" at bounding box center [0, 0] width 0 height 0
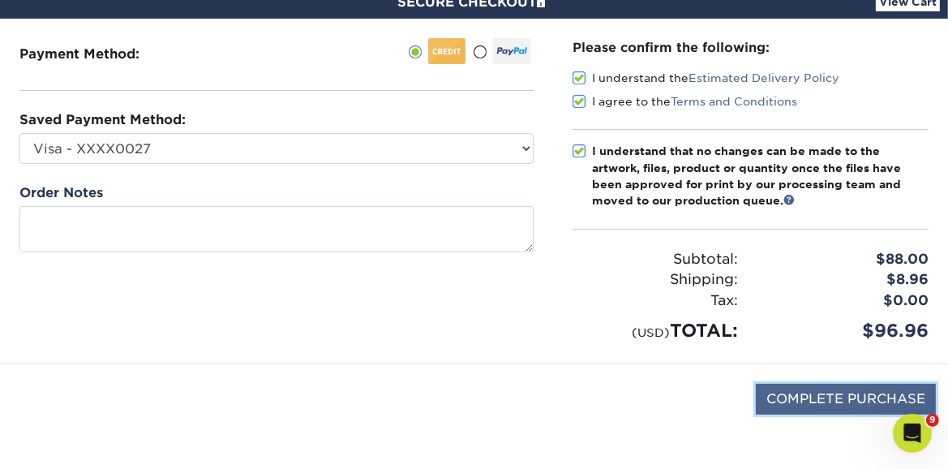
click at [838, 392] on input "COMPLETE PURCHASE" at bounding box center [846, 399] width 180 height 31
type input "PROCESSING, PLEASE WAIT..."
